Goal: Information Seeking & Learning: Check status

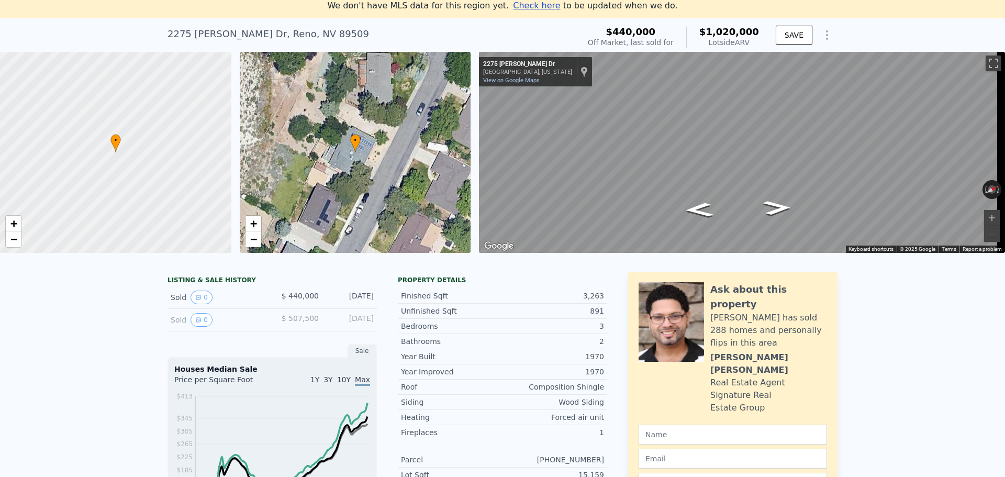
scroll to position [52, 0]
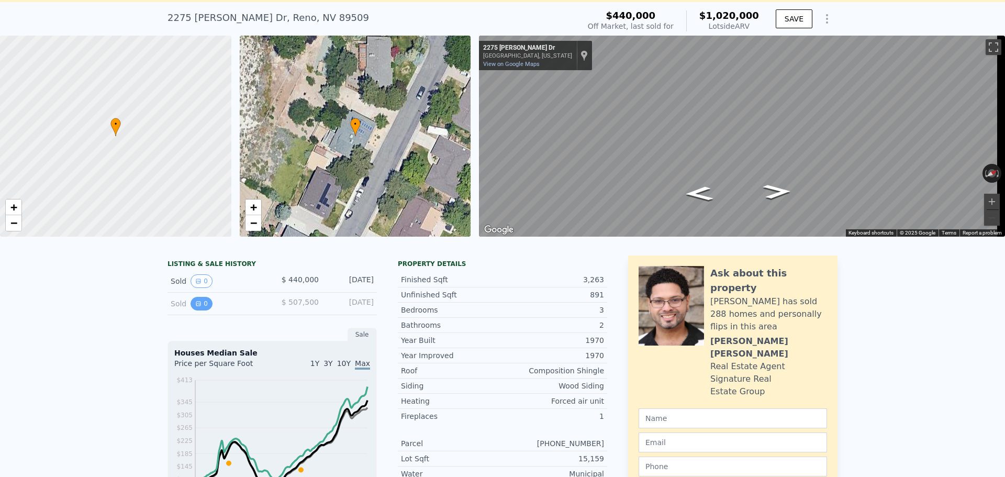
click at [201, 311] on button "0" at bounding box center [202, 304] width 22 height 14
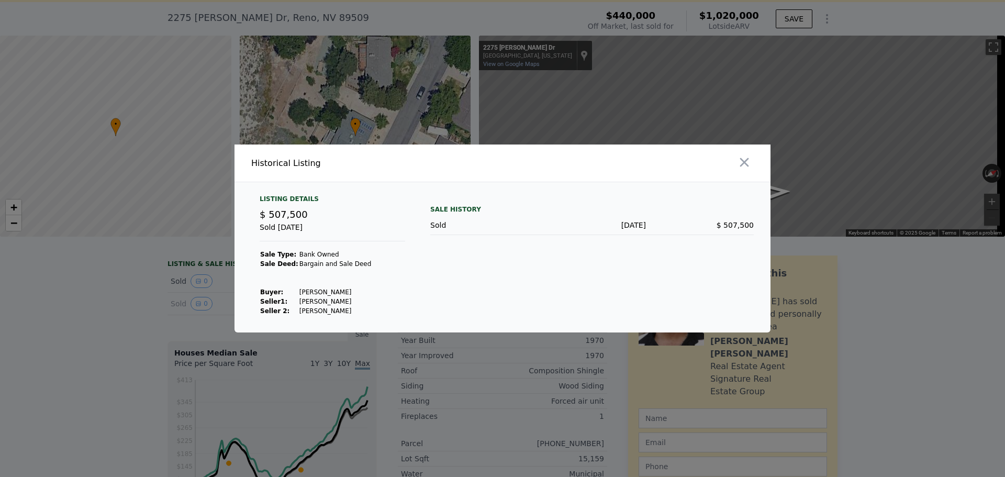
click at [231, 284] on div at bounding box center [502, 238] width 1005 height 477
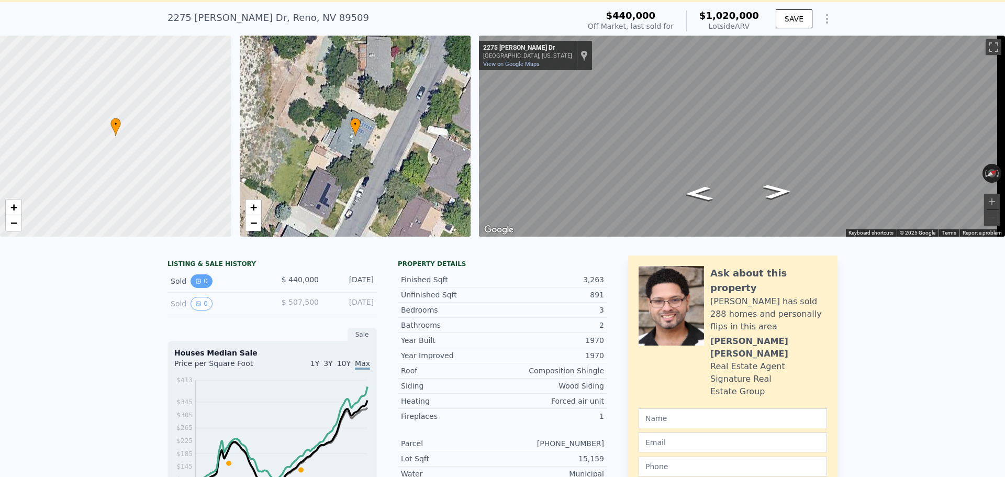
click at [200, 288] on button "0" at bounding box center [202, 281] width 22 height 14
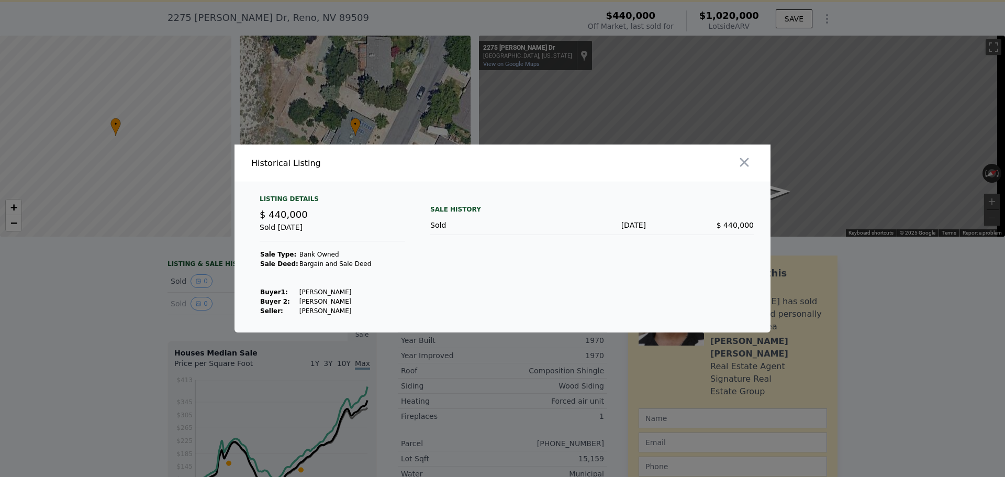
click at [324, 289] on td "[PERSON_NAME]" at bounding box center [335, 292] width 73 height 9
click at [746, 159] on icon "button" at bounding box center [744, 162] width 15 height 15
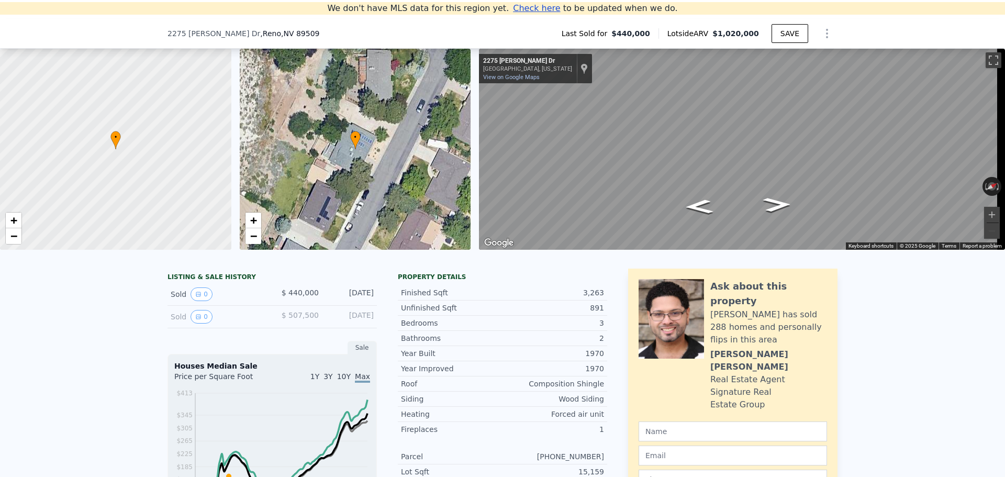
scroll to position [145, 0]
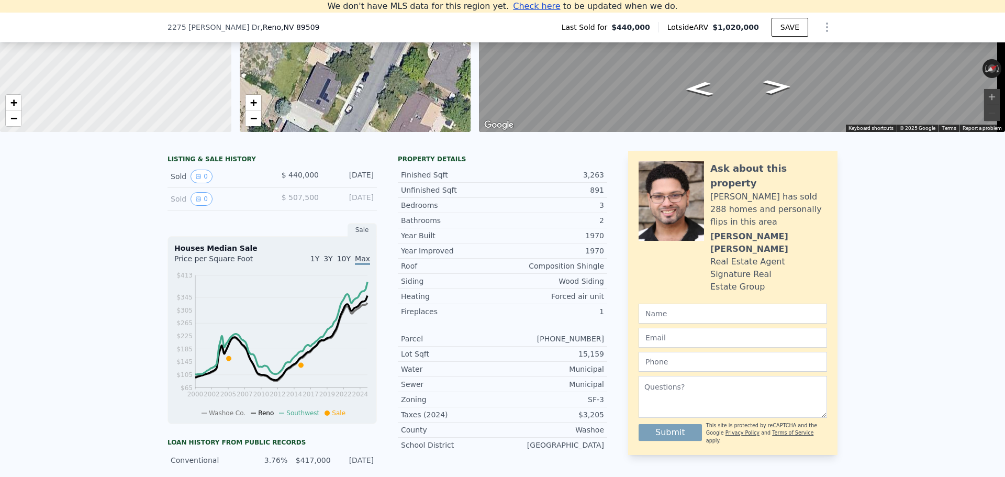
click at [234, 183] on div "Sold 0" at bounding box center [217, 177] width 93 height 14
click at [201, 201] on button "0" at bounding box center [202, 199] width 22 height 14
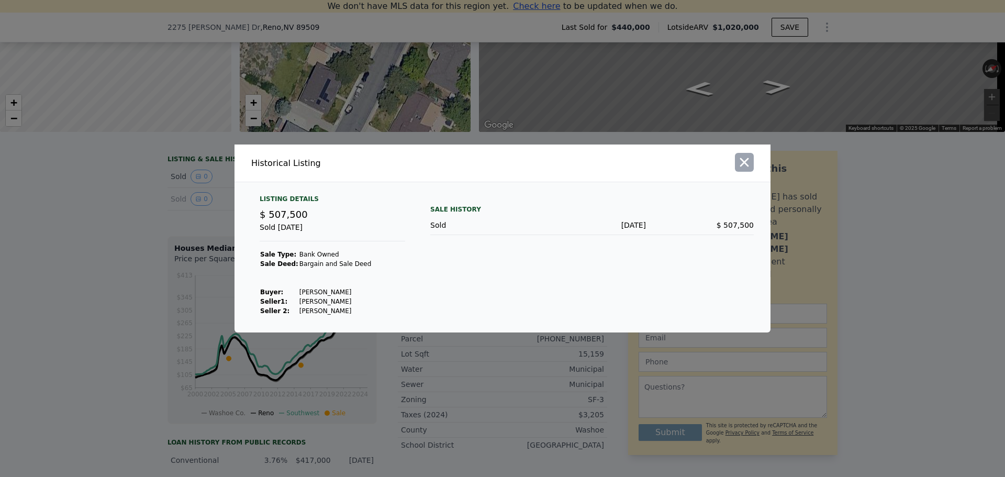
click at [751, 161] on icon "button" at bounding box center [744, 162] width 15 height 15
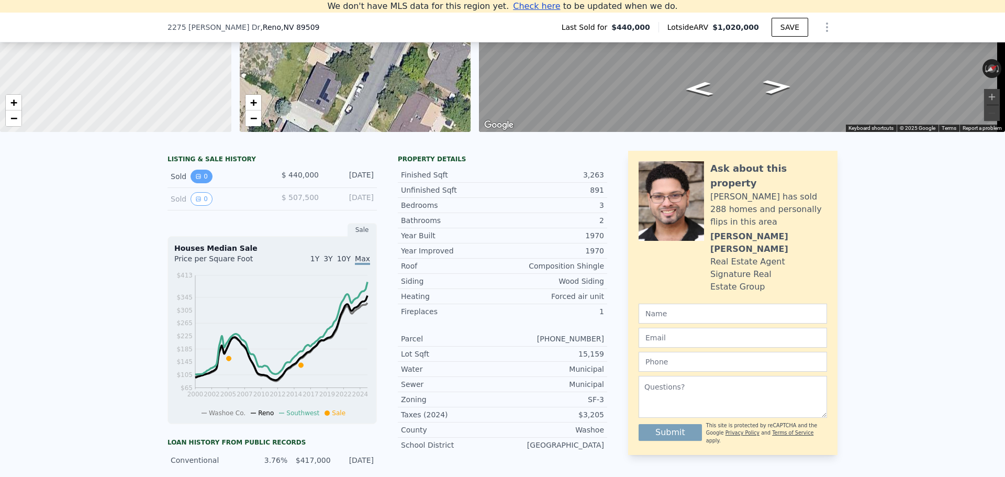
click at [195, 180] on icon "View historical data" at bounding box center [198, 176] width 6 height 6
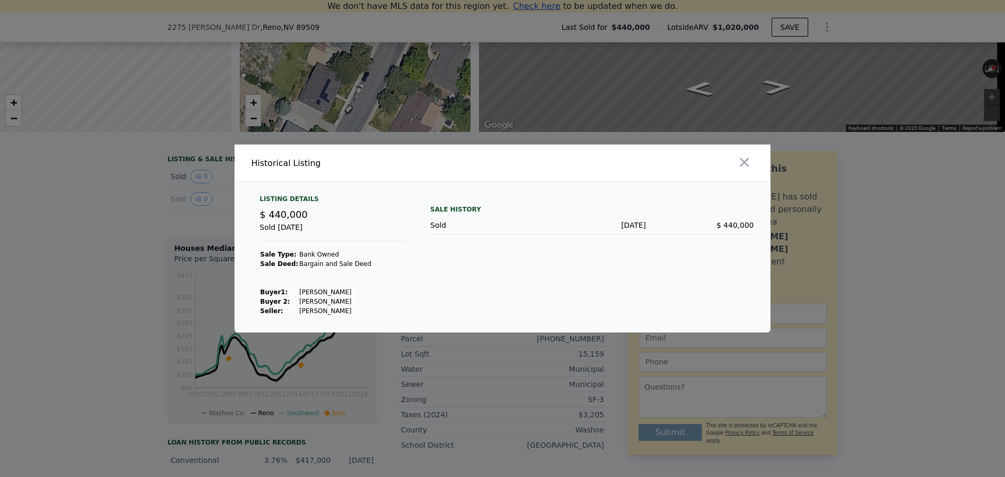
click at [743, 164] on icon "button" at bounding box center [745, 162] width 9 height 9
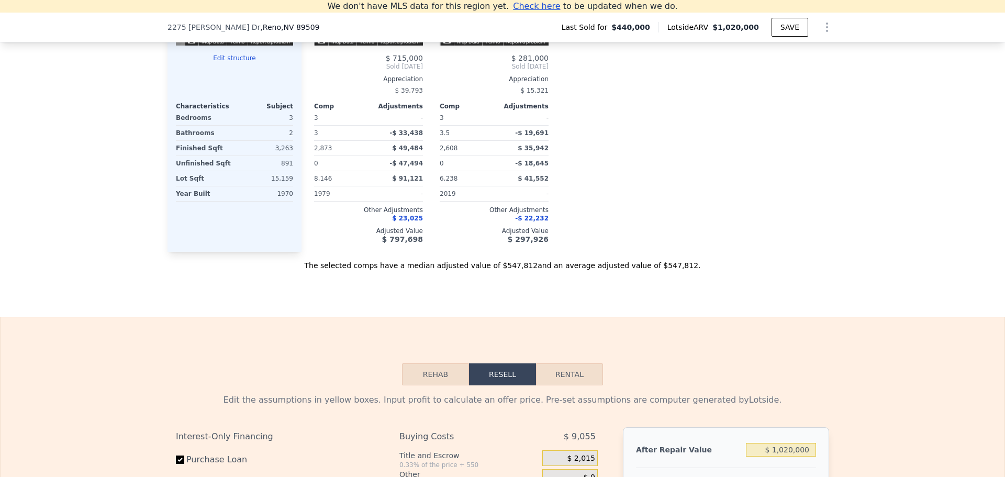
scroll to position [1350, 0]
